Goal: Task Accomplishment & Management: Use online tool/utility

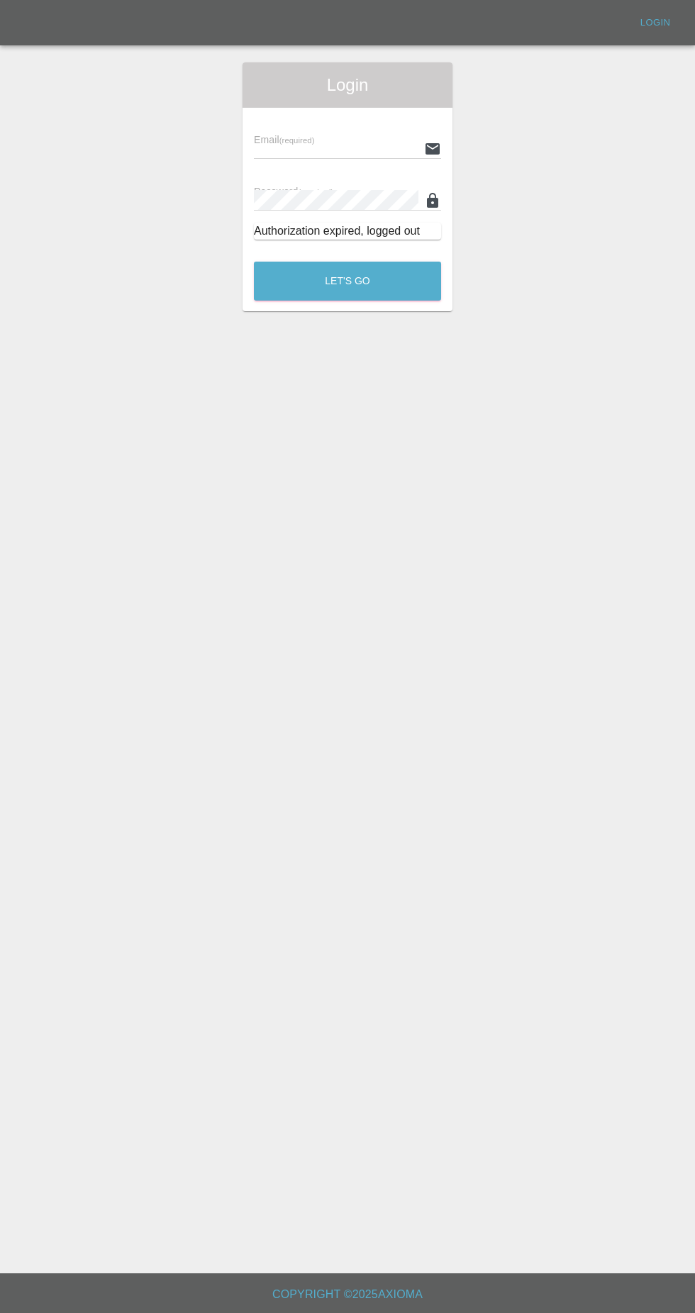
click at [310, 145] on input "text" at bounding box center [336, 148] width 164 height 21
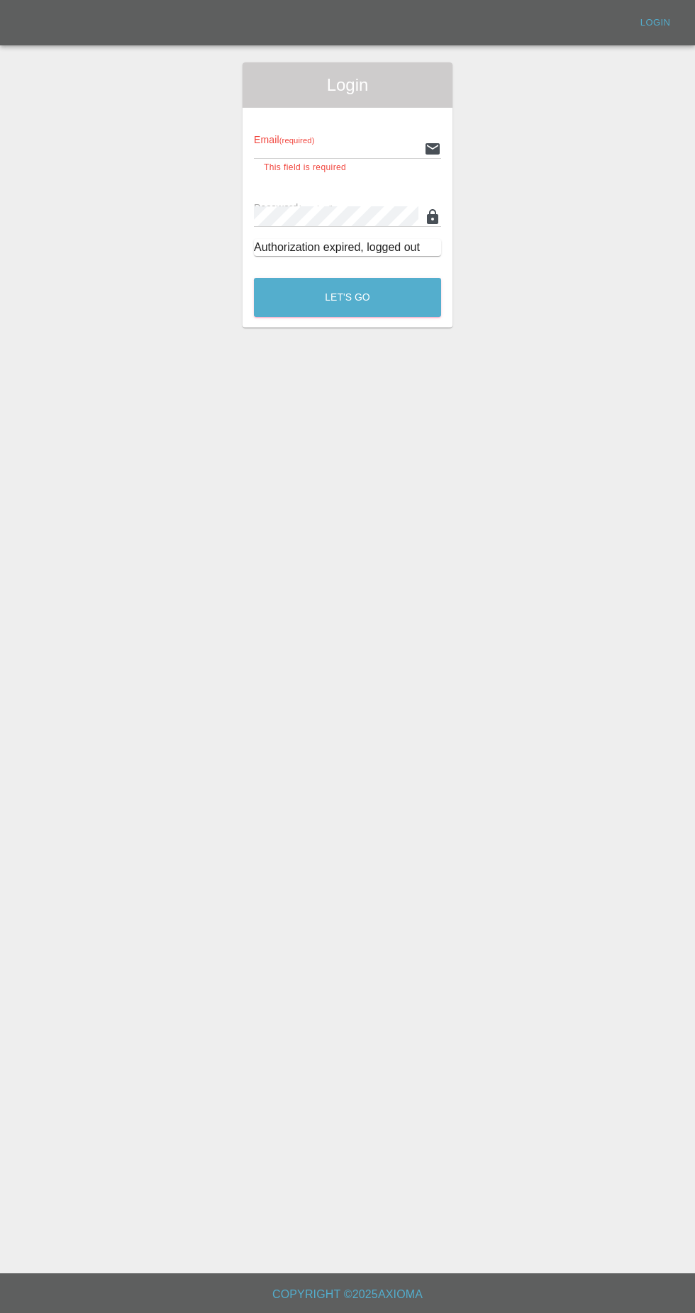
type input "Rickyssmartrepairs@gmail.com"
click at [254, 278] on button "Let's Go" at bounding box center [347, 297] width 187 height 39
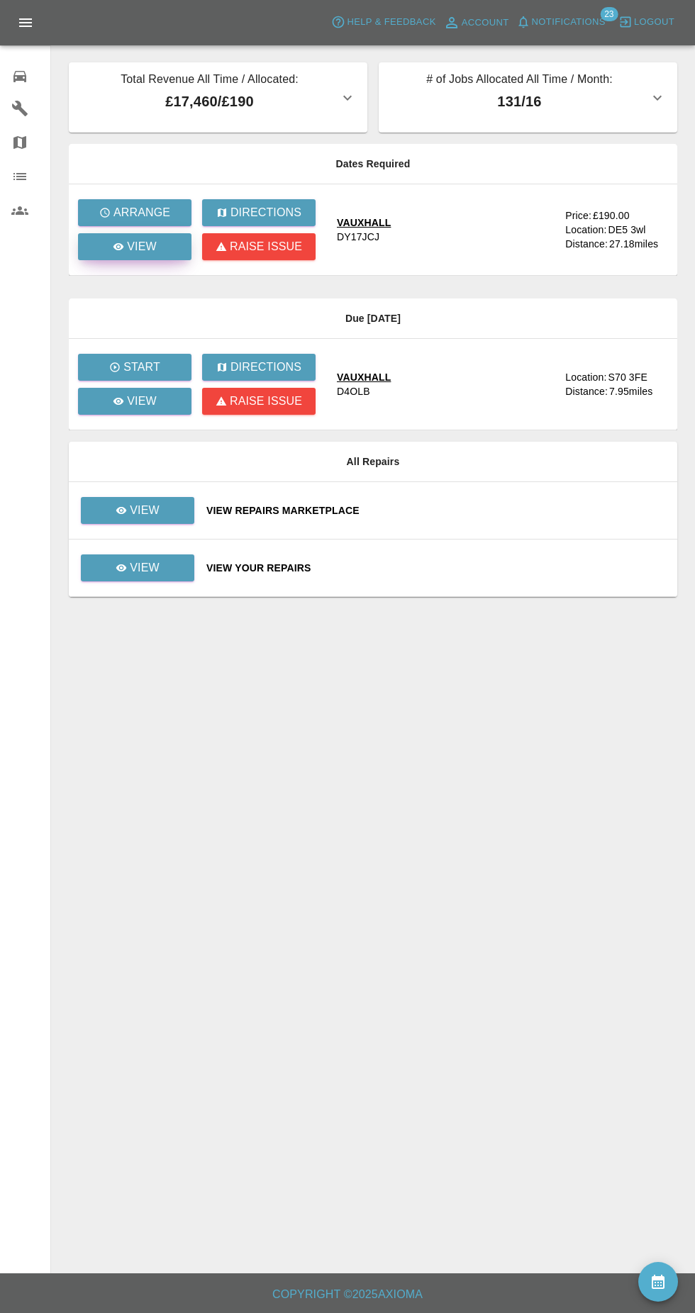
click at [172, 258] on link "View" at bounding box center [134, 246] width 113 height 27
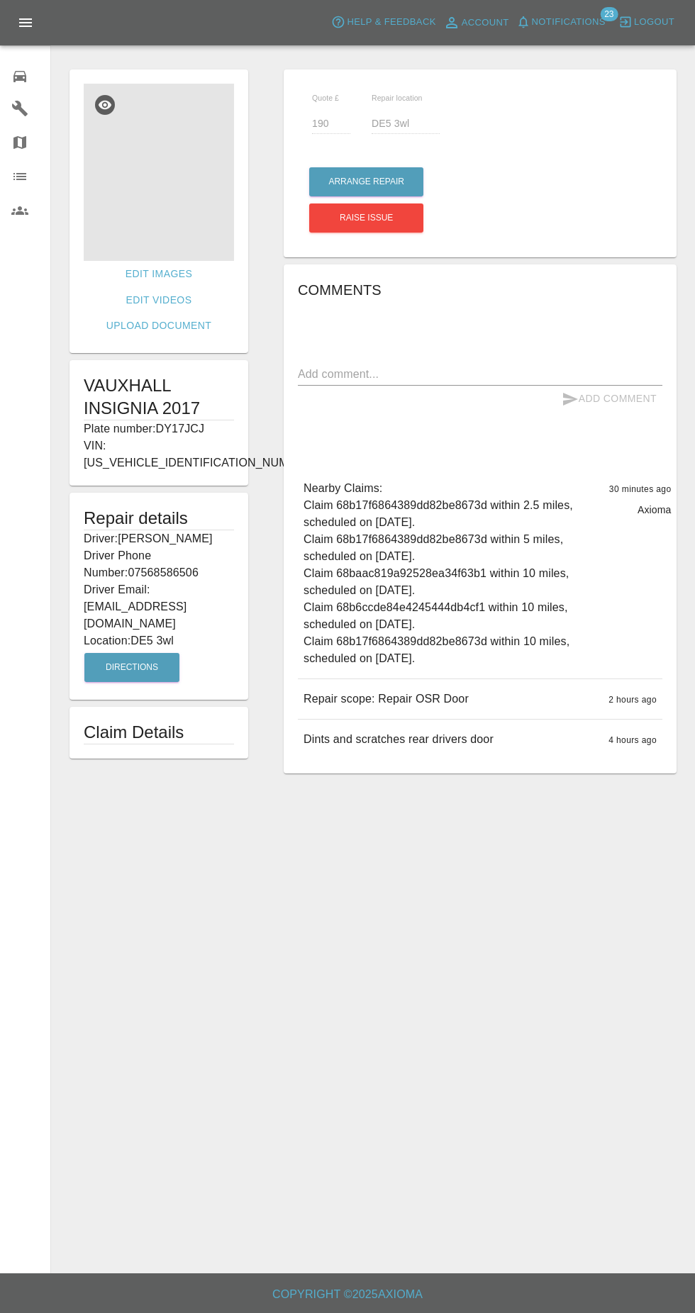
click at [171, 204] on img at bounding box center [159, 172] width 150 height 177
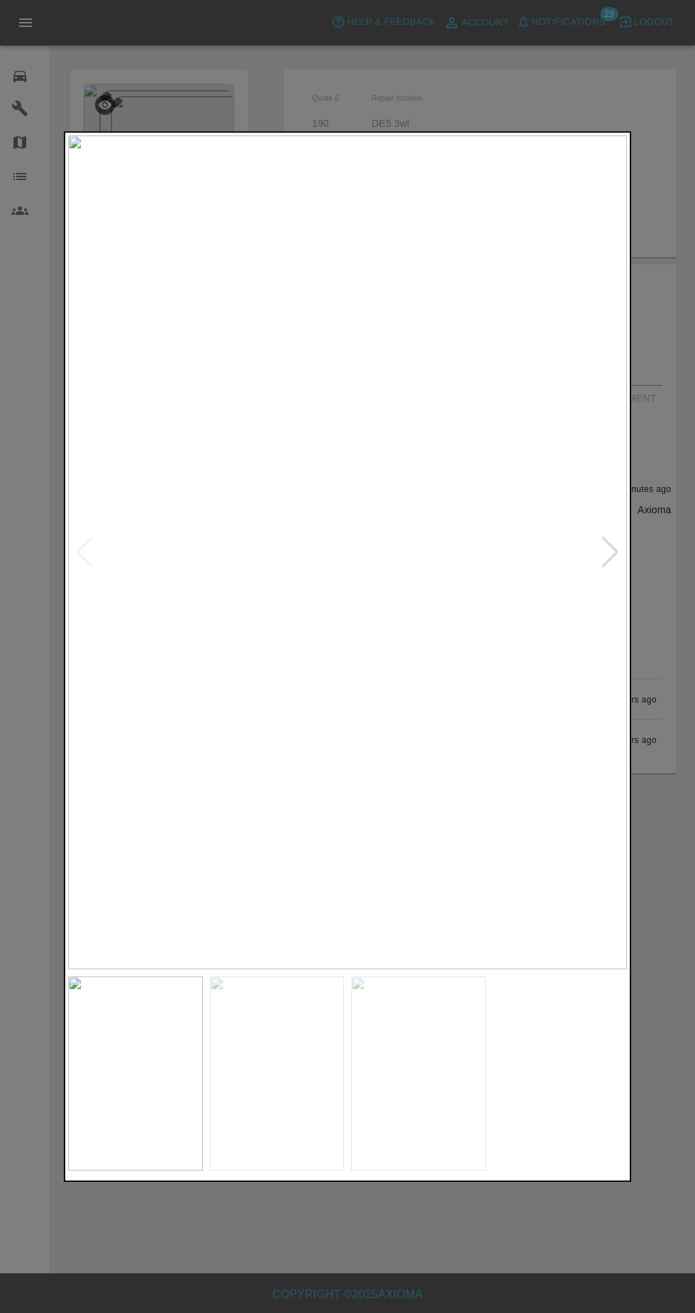
click at [281, 1094] on img at bounding box center [277, 1073] width 135 height 194
click at [436, 1062] on img at bounding box center [418, 1073] width 135 height 194
click at [664, 596] on div at bounding box center [347, 656] width 695 height 1313
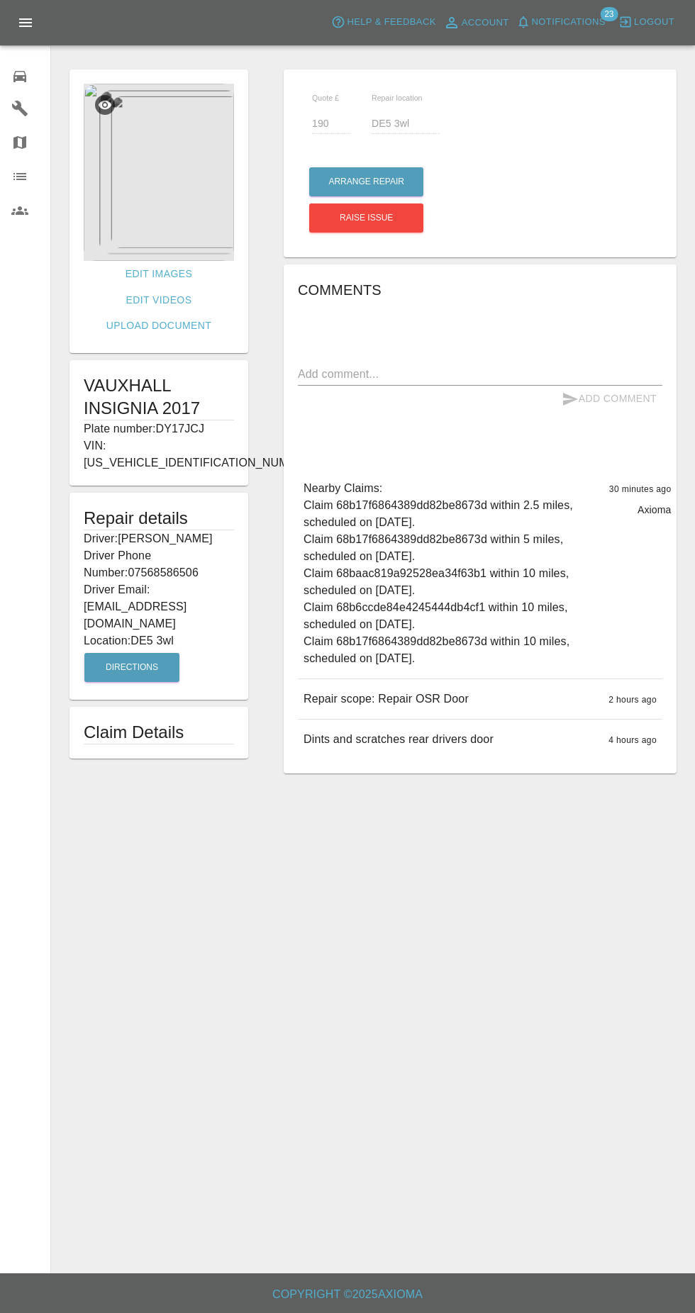
scroll to position [23, 0]
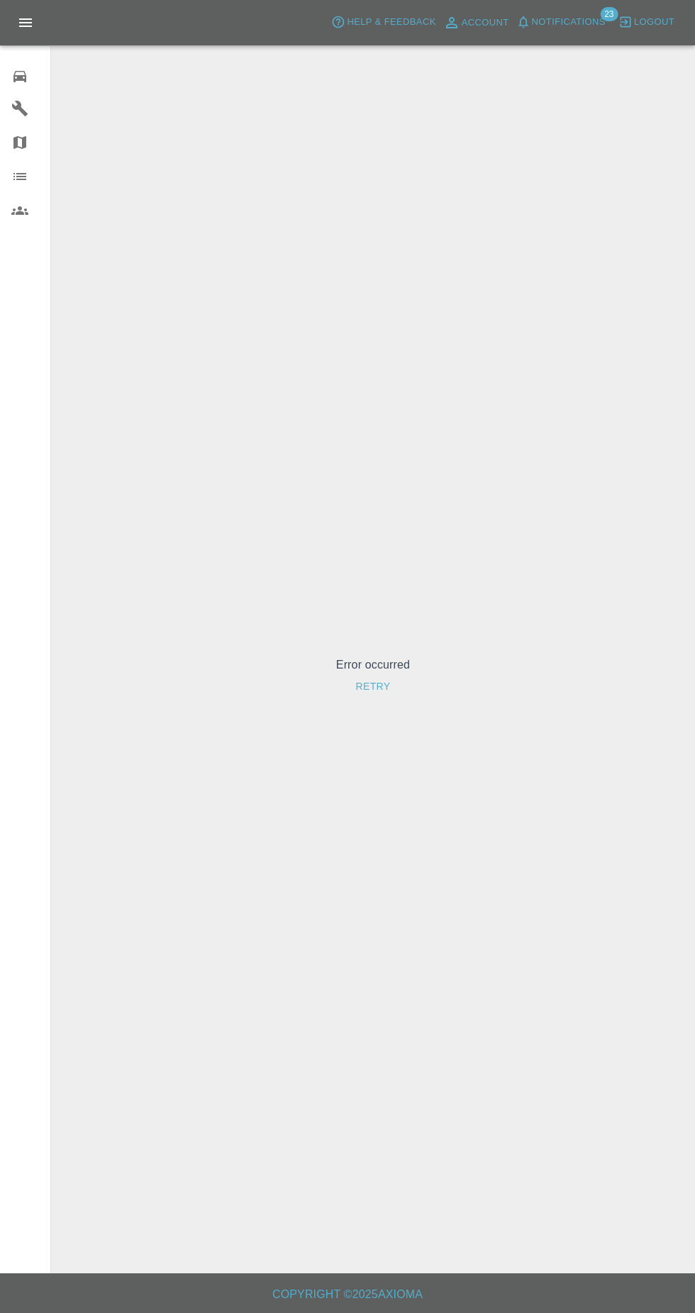
scroll to position [8, 0]
